Goal: Task Accomplishment & Management: Manage account settings

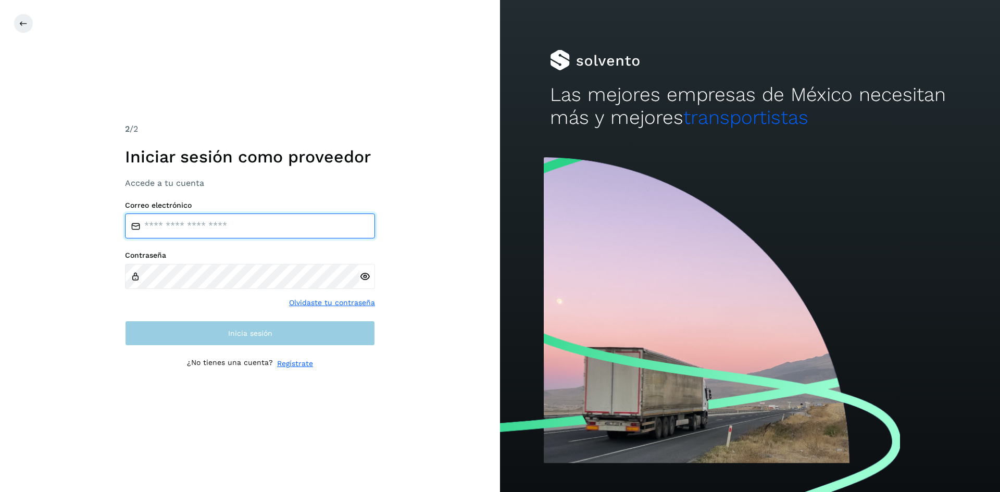
type input "**********"
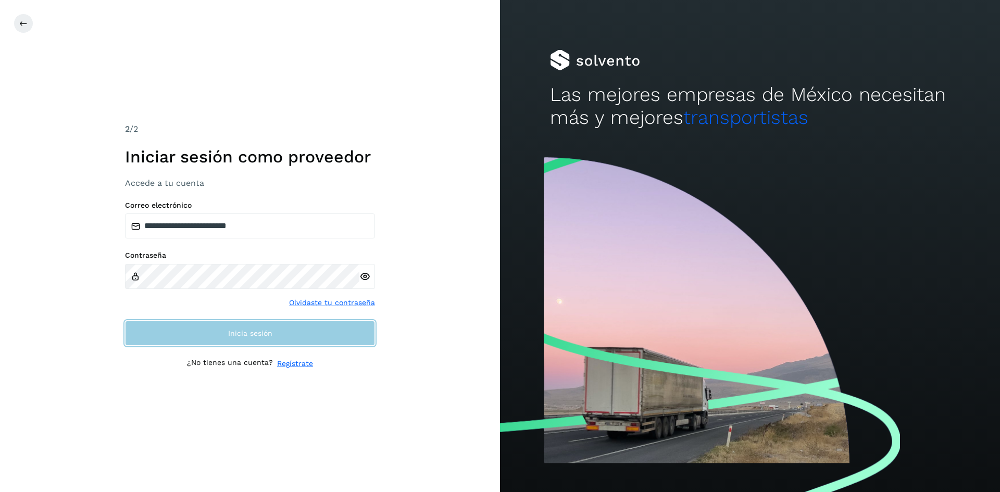
click at [294, 333] on button "Inicia sesión" at bounding box center [250, 333] width 250 height 25
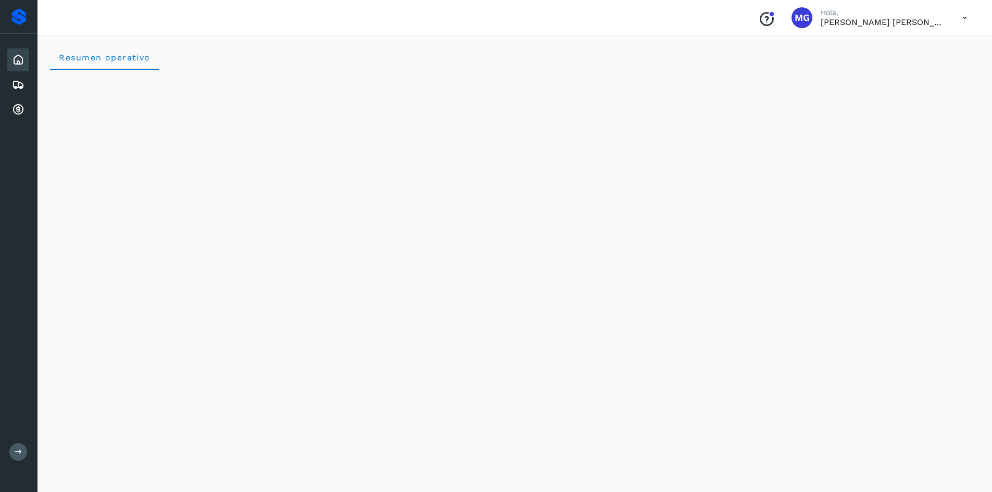
click at [775, 16] on div at bounding box center [772, 14] width 6 height 6
click at [19, 57] on icon at bounding box center [18, 60] width 12 height 12
click at [17, 86] on icon at bounding box center [18, 85] width 12 height 12
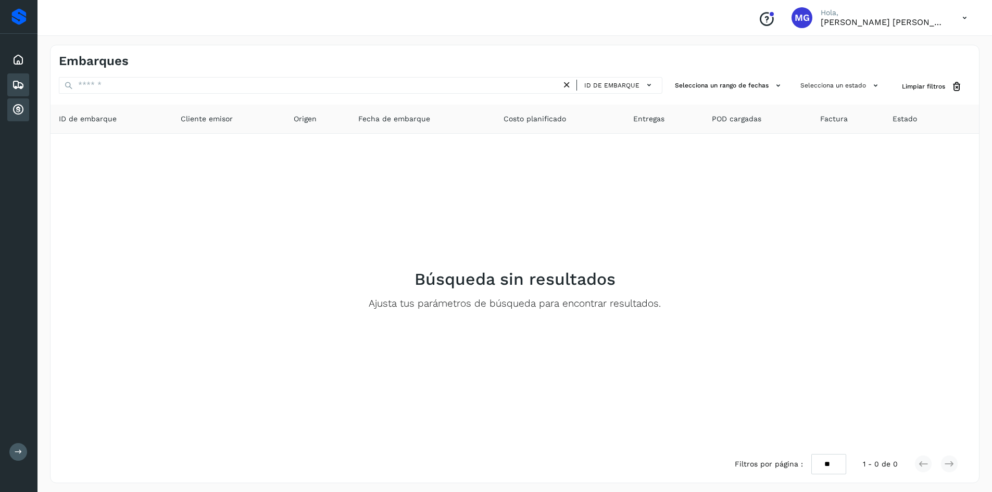
click at [19, 108] on icon at bounding box center [18, 110] width 12 height 12
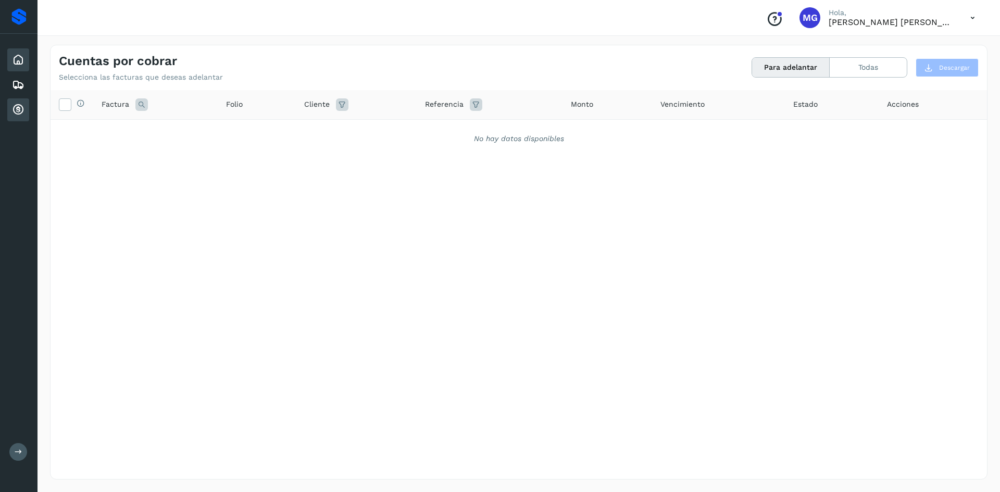
click at [16, 60] on icon at bounding box center [18, 60] width 12 height 12
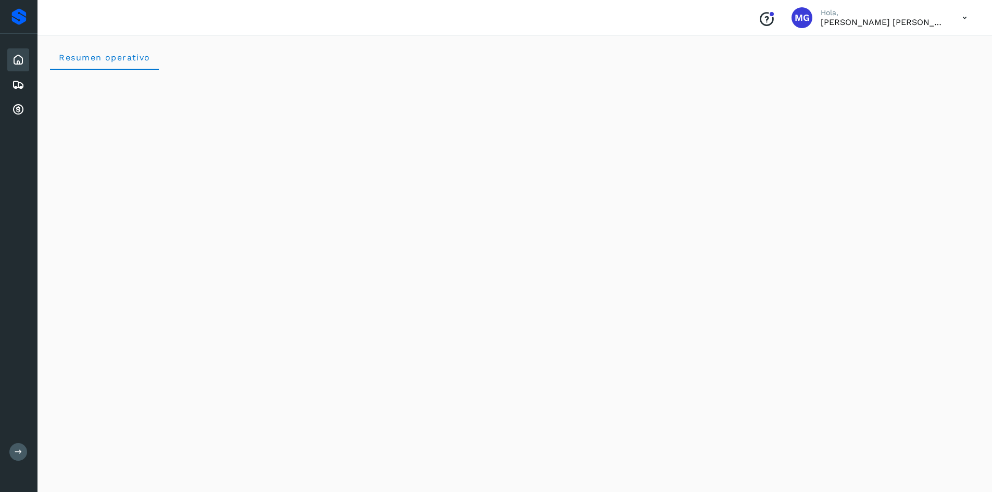
click at [966, 16] on icon at bounding box center [964, 17] width 21 height 21
click at [887, 47] on div "Cerrar sesión" at bounding box center [913, 47] width 124 height 20
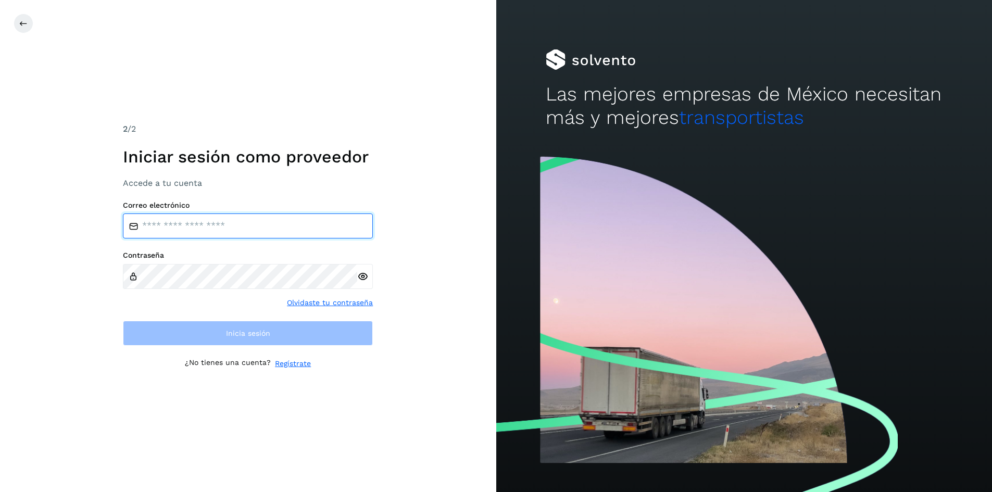
type input "**********"
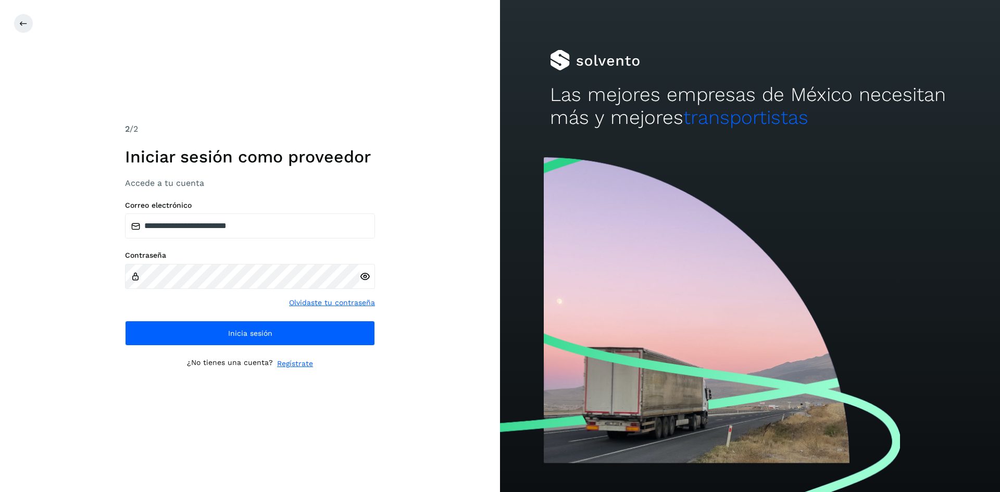
click at [364, 276] on icon at bounding box center [364, 276] width 11 height 11
